Goal: Task Accomplishment & Management: Use online tool/utility

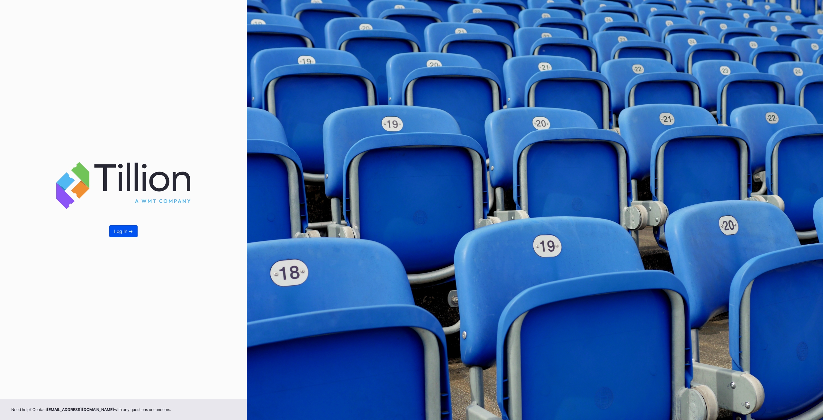
click at [127, 233] on div "Log In ->" at bounding box center [123, 230] width 19 height 5
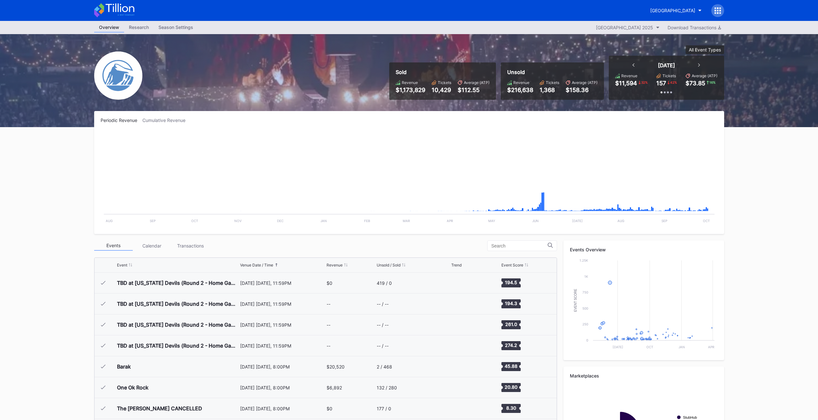
scroll to position [1108, 0]
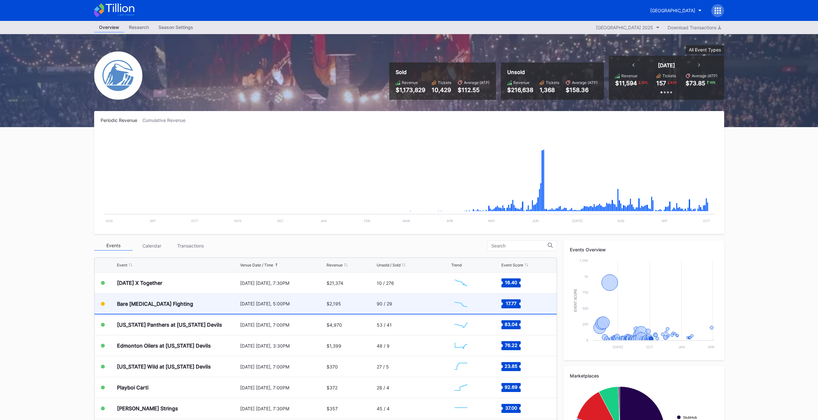
click at [141, 307] on div "Bare [MEDICAL_DATA] Fighting" at bounding box center [178, 303] width 122 height 20
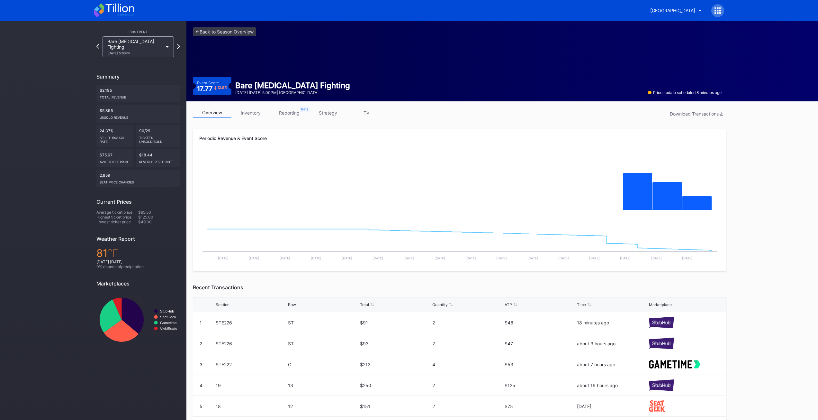
click at [255, 112] on link "inventory" at bounding box center [250, 113] width 39 height 10
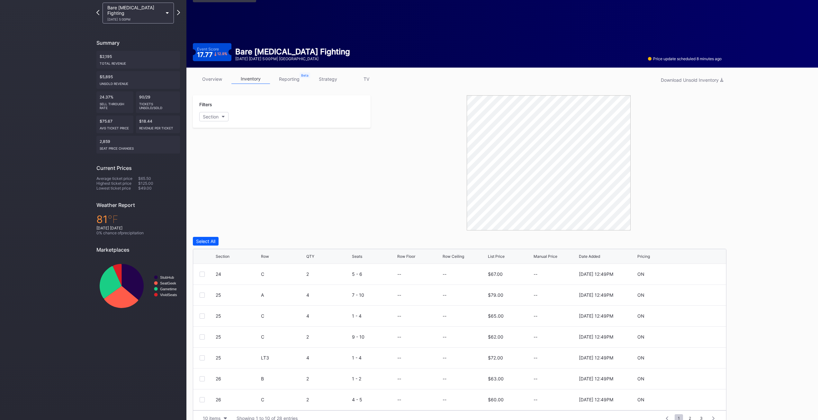
scroll to position [47, 0]
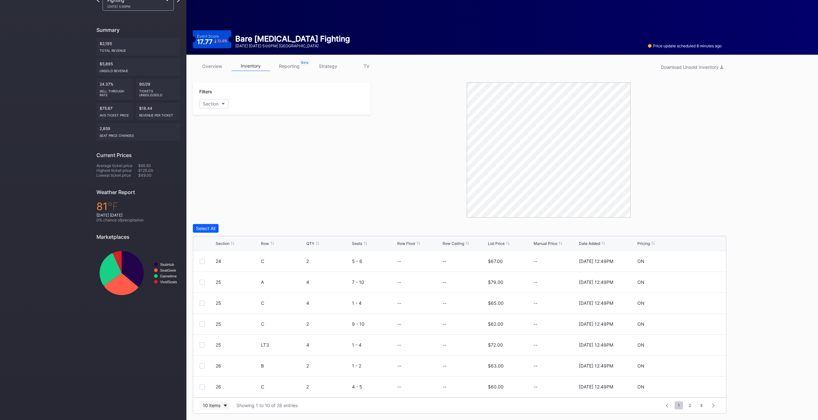
click at [222, 407] on button "10 items" at bounding box center [215, 405] width 31 height 9
click at [210, 390] on div "200 items" at bounding box center [214, 388] width 21 height 5
click at [46, 192] on div "This Event Bare [MEDICAL_DATA] Fighting [DATE] 5:00PM Summary $2,195 Total Reve…" at bounding box center [93, 196] width 186 height 445
click at [295, 68] on link "reporting" at bounding box center [289, 66] width 39 height 10
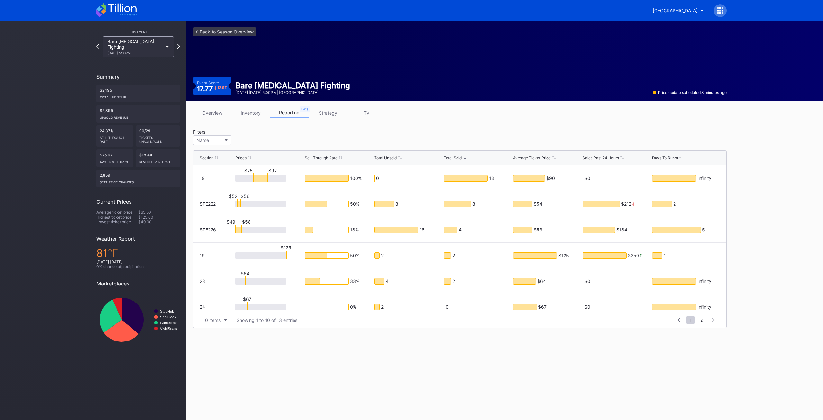
click at [372, 371] on div "<- Back to Season Overview Event Score 17.77 12.9 % Bare [MEDICAL_DATA] Fightin…" at bounding box center [504, 220] width 637 height 399
click at [216, 156] on icon at bounding box center [216, 157] width 3 height 3
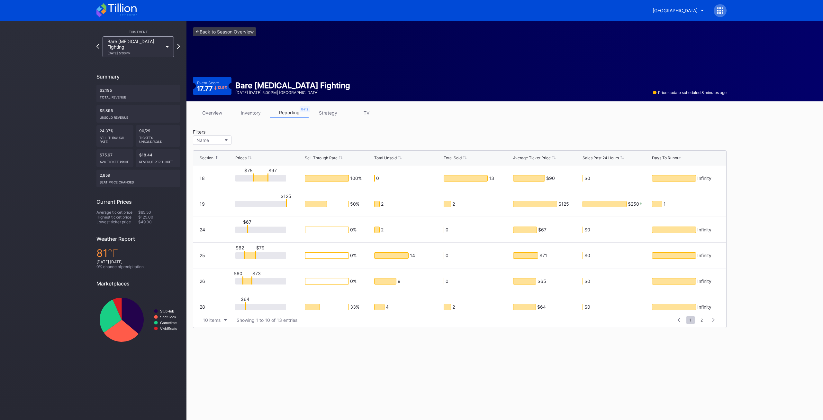
click at [320, 371] on div "<- Back to Season Overview Event Score 17.77 12.9 % Bare [MEDICAL_DATA] Fightin…" at bounding box center [504, 220] width 637 height 399
click at [249, 111] on link "inventory" at bounding box center [250, 113] width 39 height 10
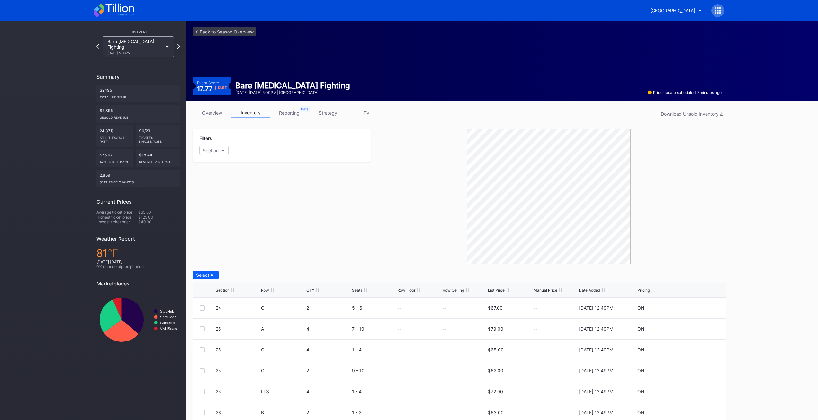
click at [230, 290] on div "Section" at bounding box center [238, 289] width 44 height 5
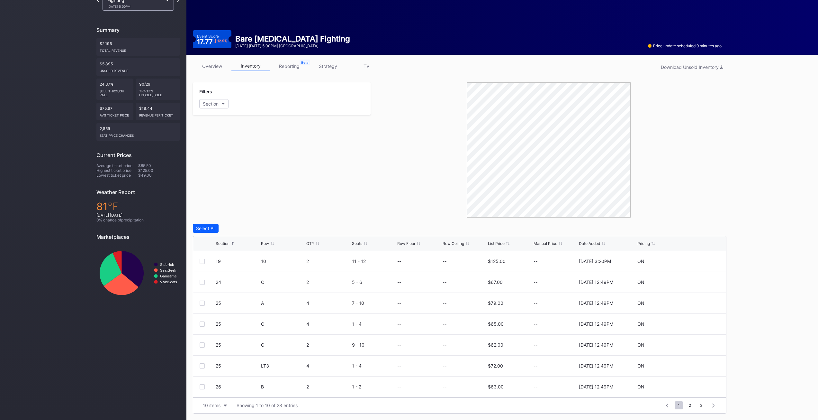
click at [356, 217] on div "Filters Section" at bounding box center [282, 149] width 178 height 135
